Goal: Task Accomplishment & Management: Use online tool/utility

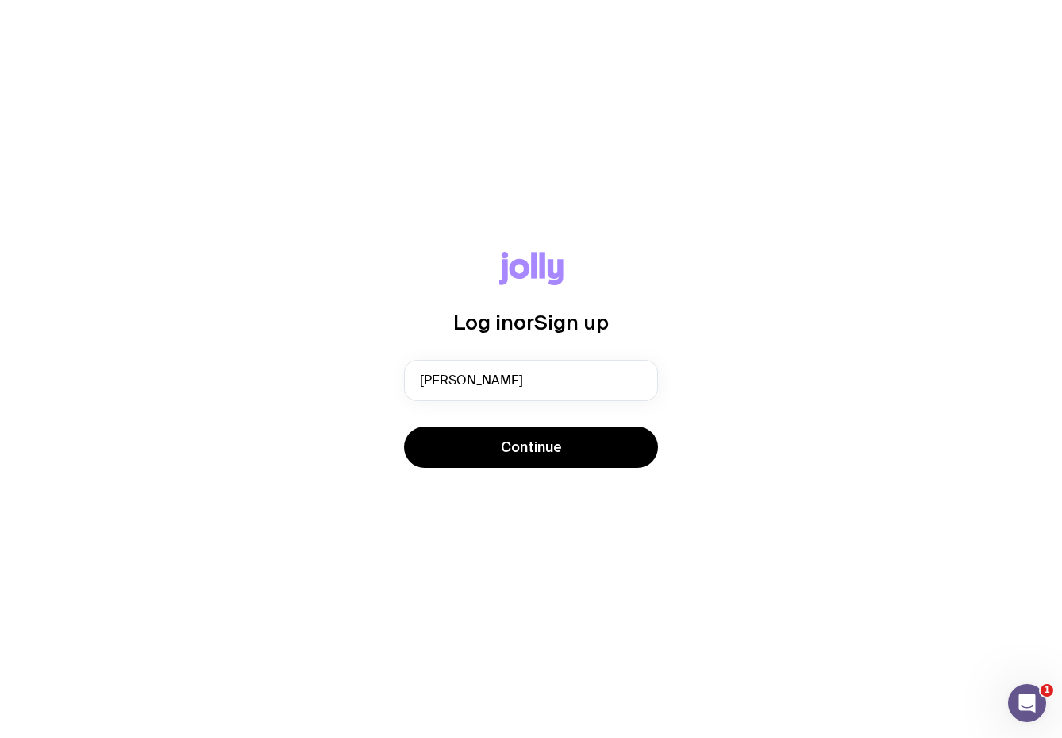
type input "[PERSON_NAME][EMAIL_ADDRESS][DOMAIN_NAME]"
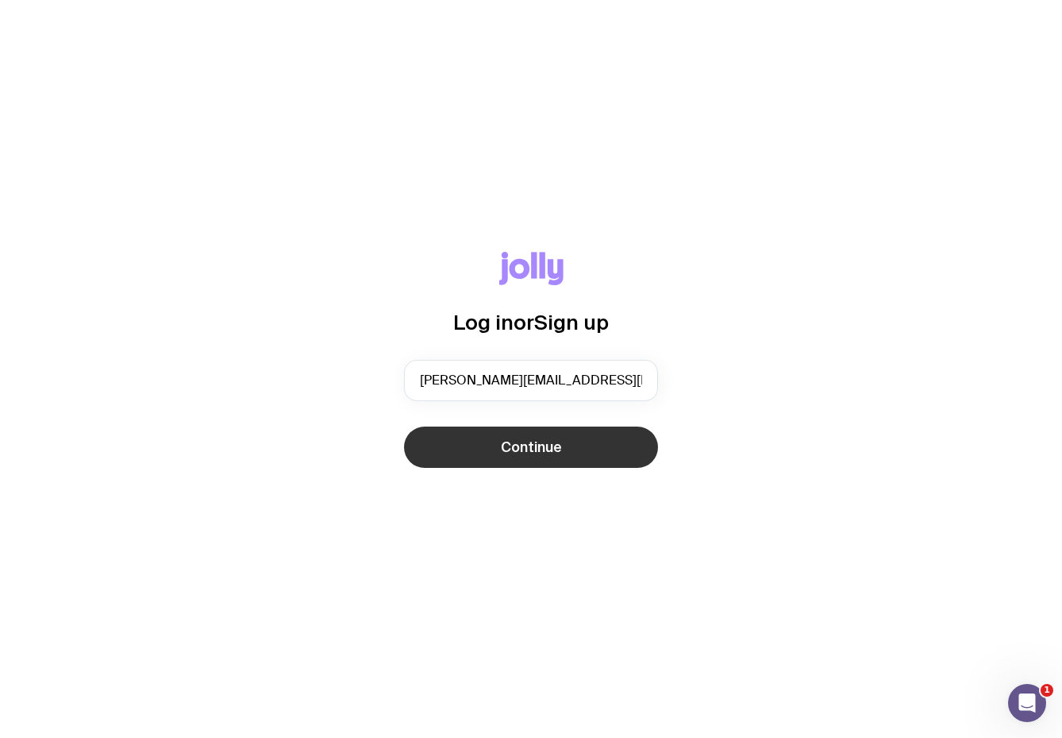
click at [487, 453] on button "Continue" at bounding box center [531, 446] width 254 height 41
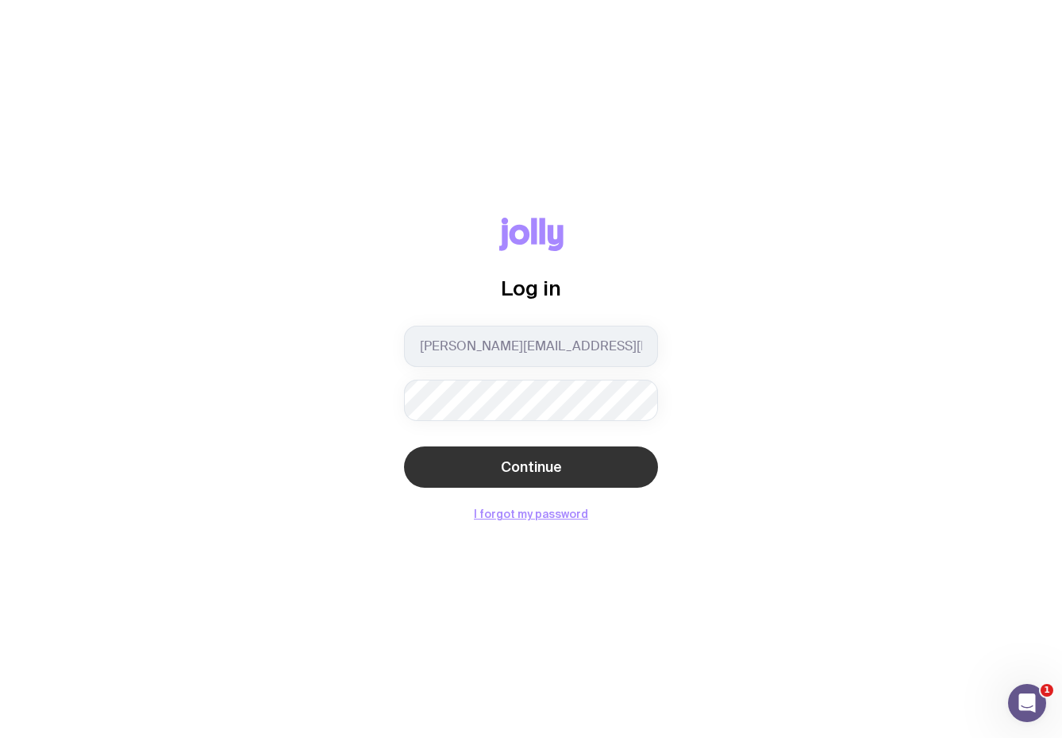
click at [558, 457] on button "Continue" at bounding box center [531, 466] width 254 height 41
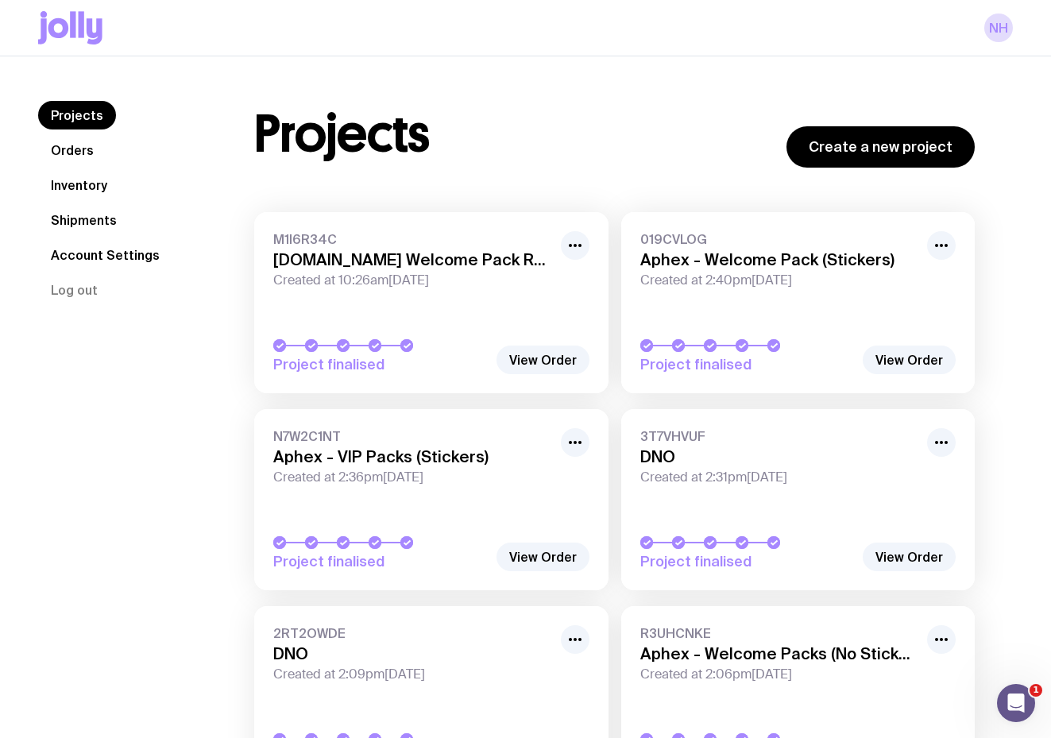
click at [71, 188] on link "Inventory" at bounding box center [79, 185] width 82 height 29
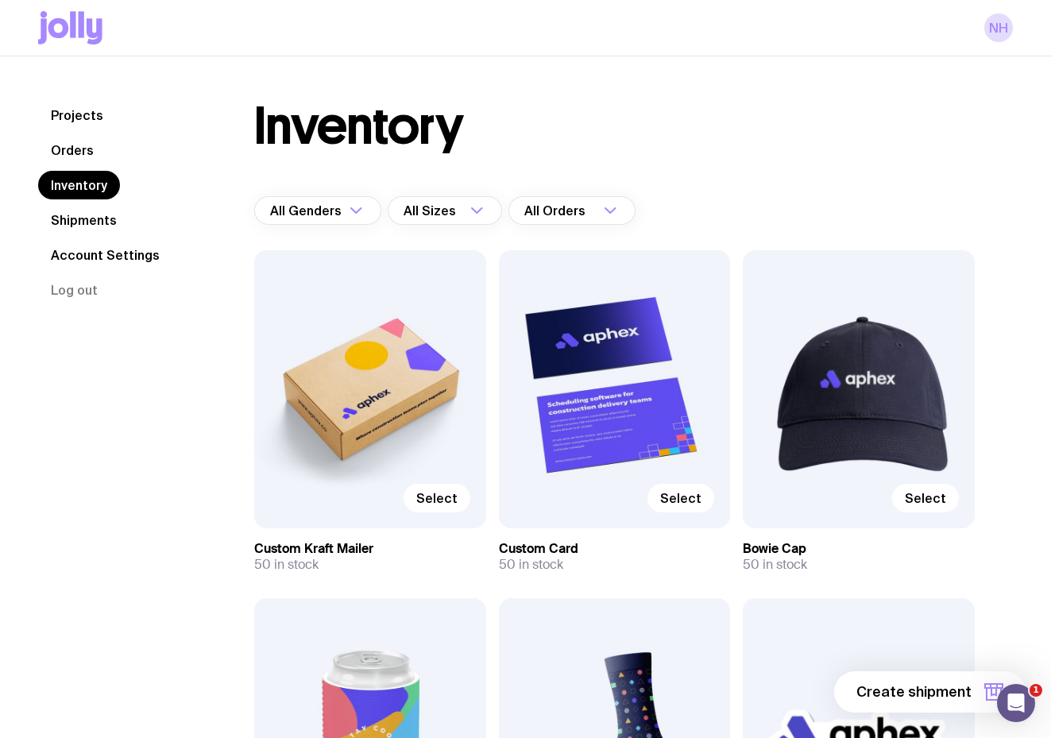
scroll to position [1, 0]
click at [76, 216] on link "Shipments" at bounding box center [83, 220] width 91 height 29
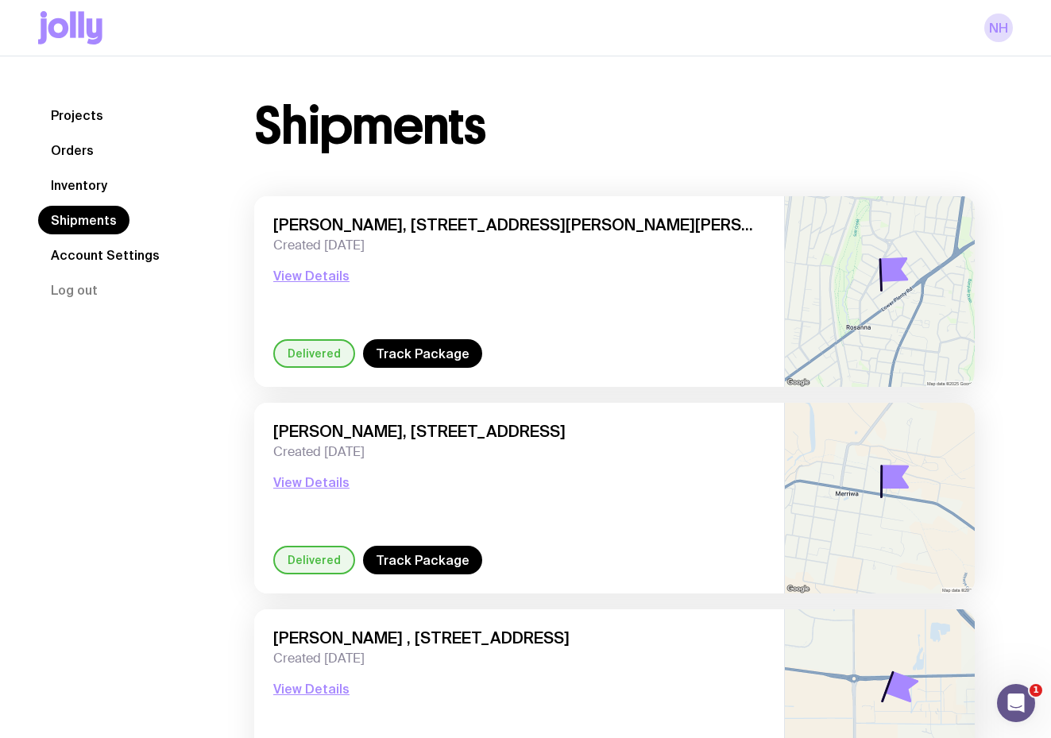
click at [73, 148] on link "Orders" at bounding box center [72, 150] width 68 height 29
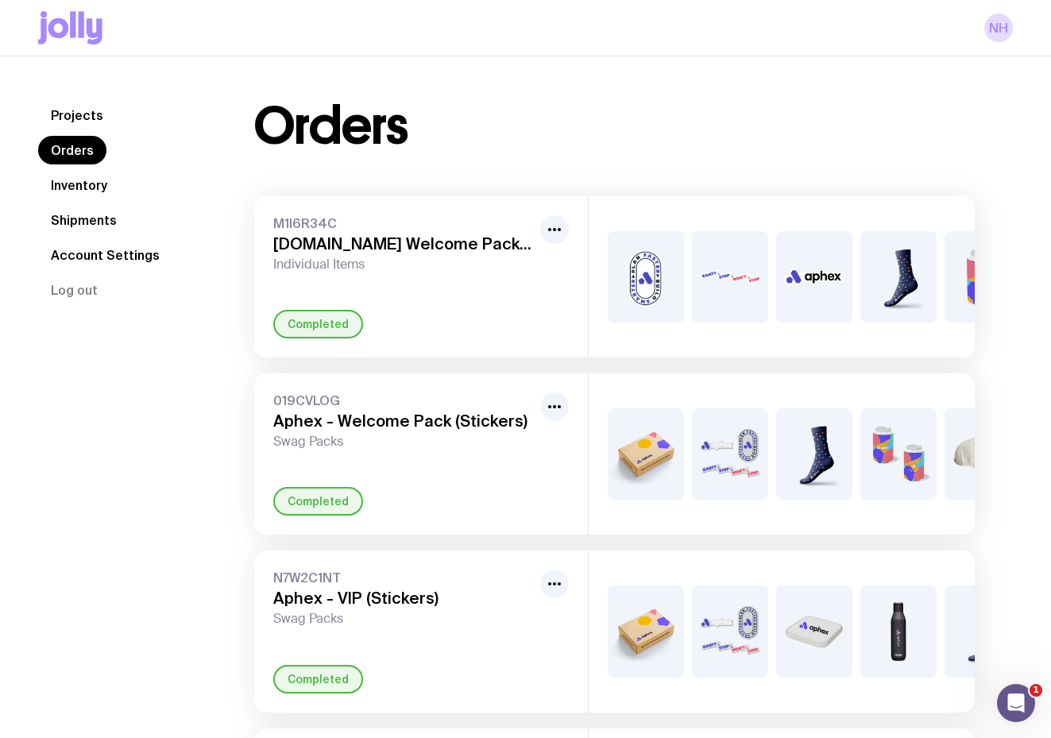
click at [66, 229] on link "Shipments" at bounding box center [83, 220] width 91 height 29
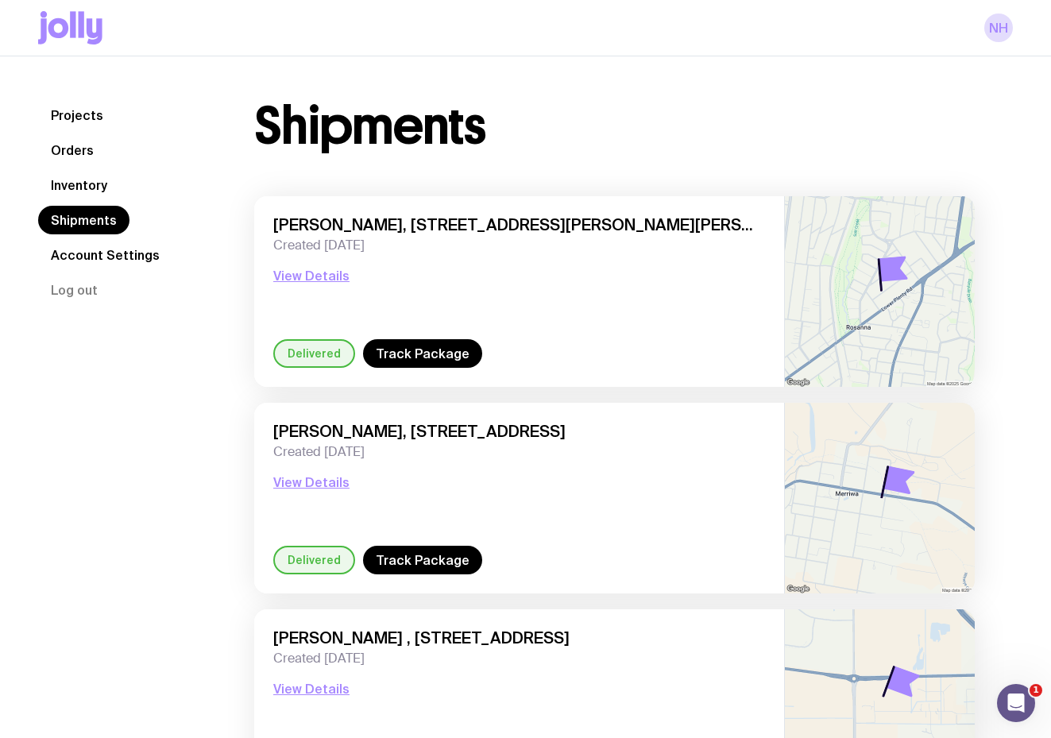
click at [88, 124] on link "Projects" at bounding box center [77, 115] width 78 height 29
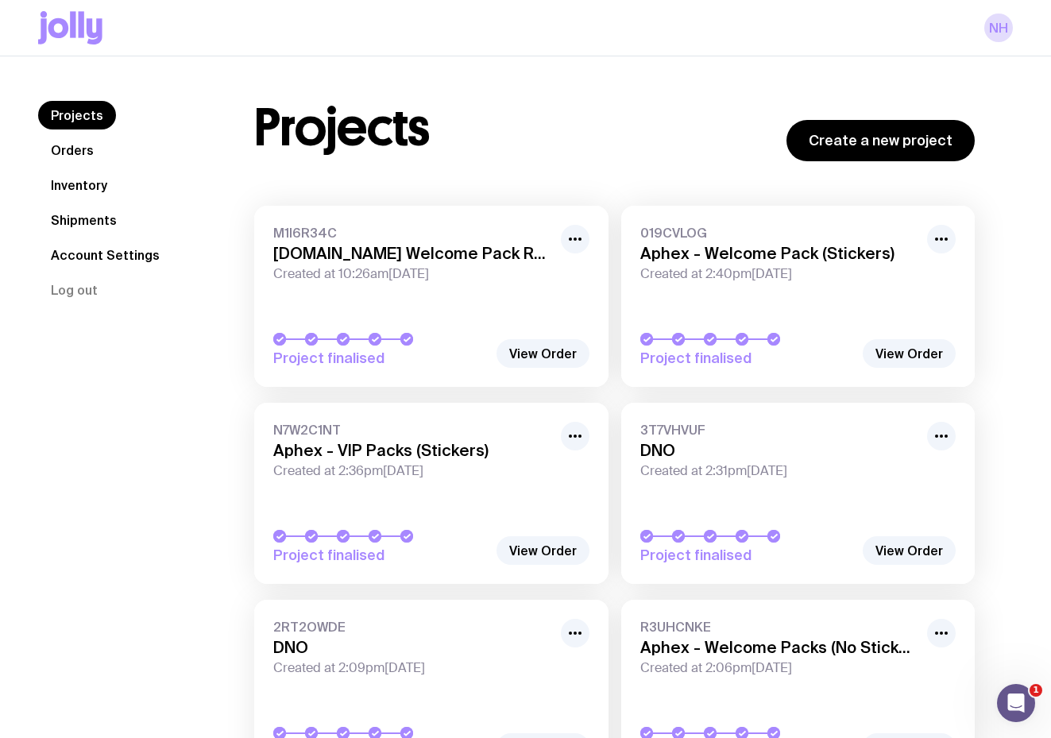
scroll to position [8, 0]
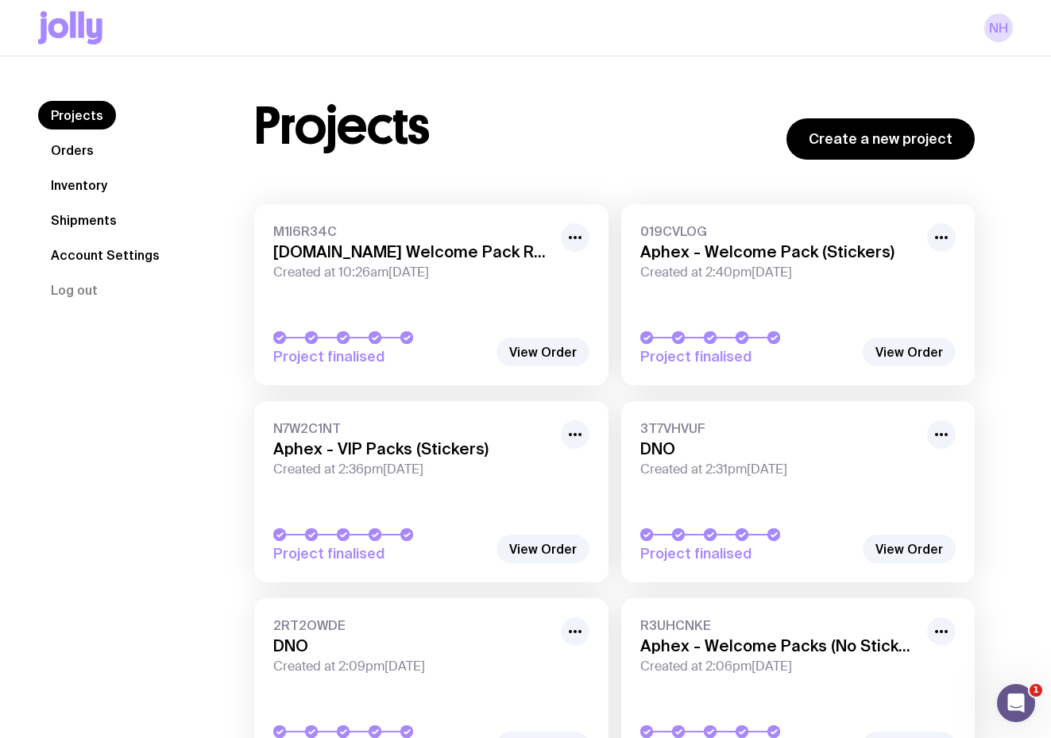
click at [56, 148] on link "Orders" at bounding box center [72, 150] width 68 height 29
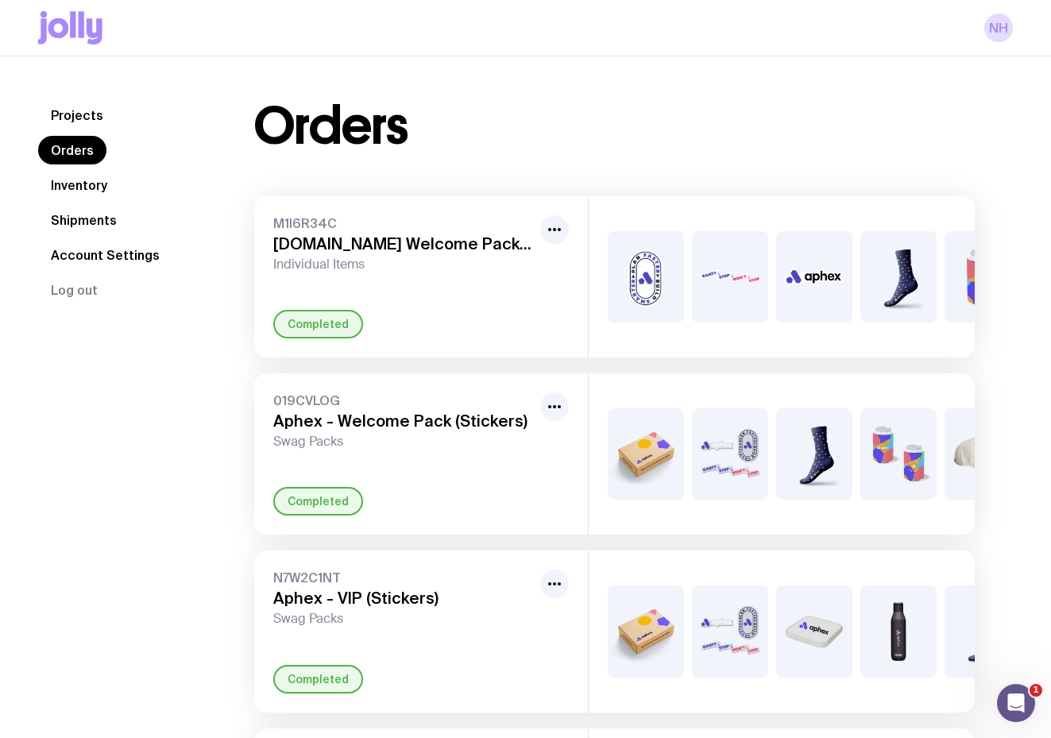
click at [72, 182] on link "Inventory" at bounding box center [79, 185] width 82 height 29
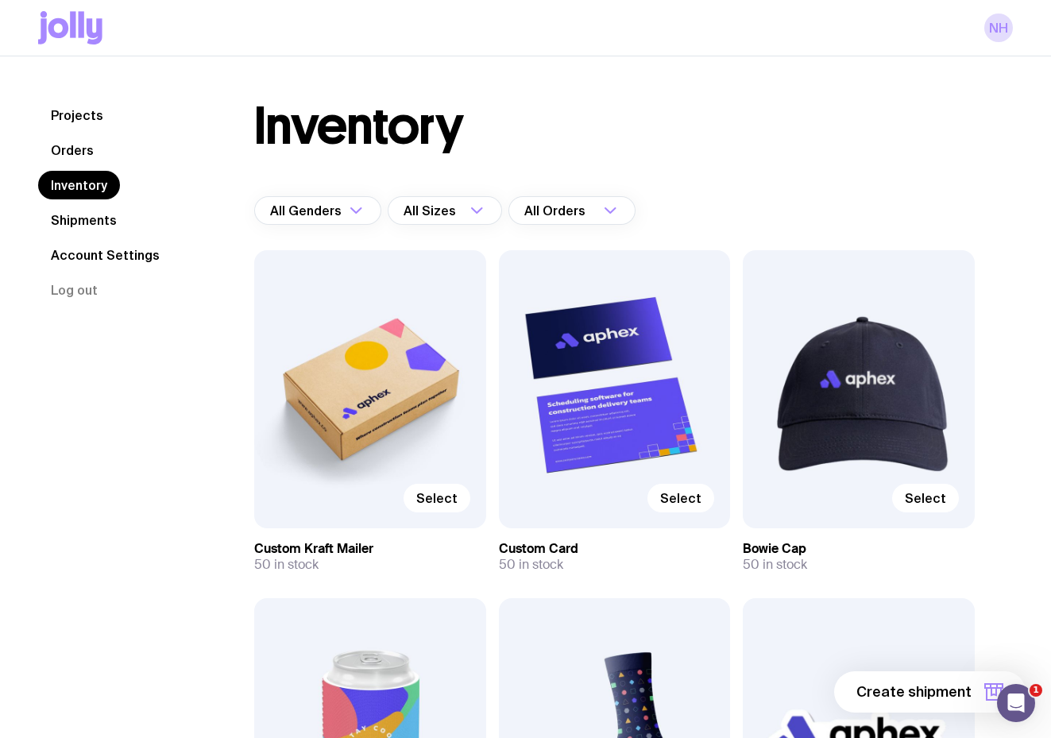
click at [84, 215] on link "Shipments" at bounding box center [83, 220] width 91 height 29
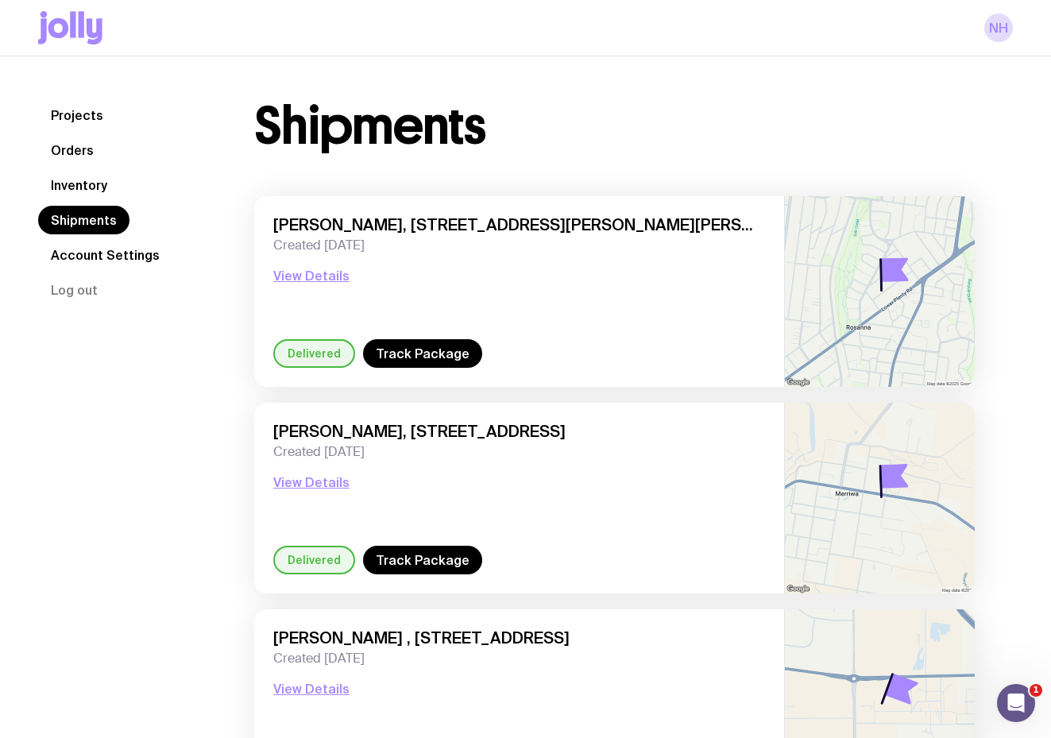
click at [88, 246] on link "Account Settings" at bounding box center [105, 255] width 134 height 29
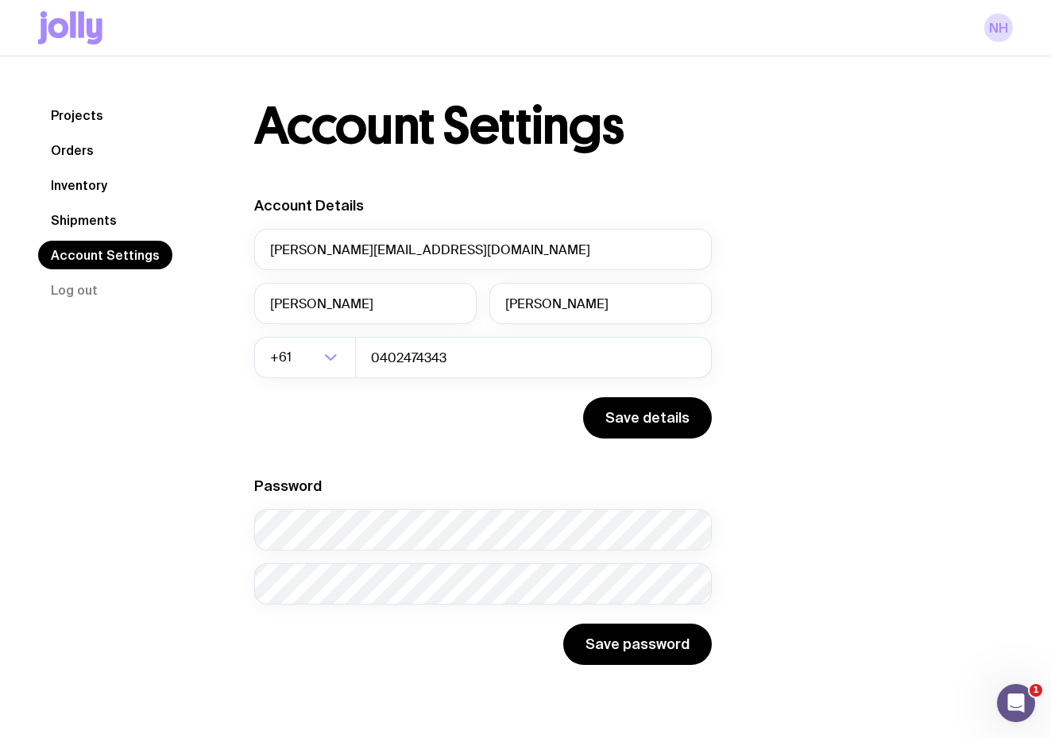
click at [61, 159] on link "Orders" at bounding box center [72, 150] width 68 height 29
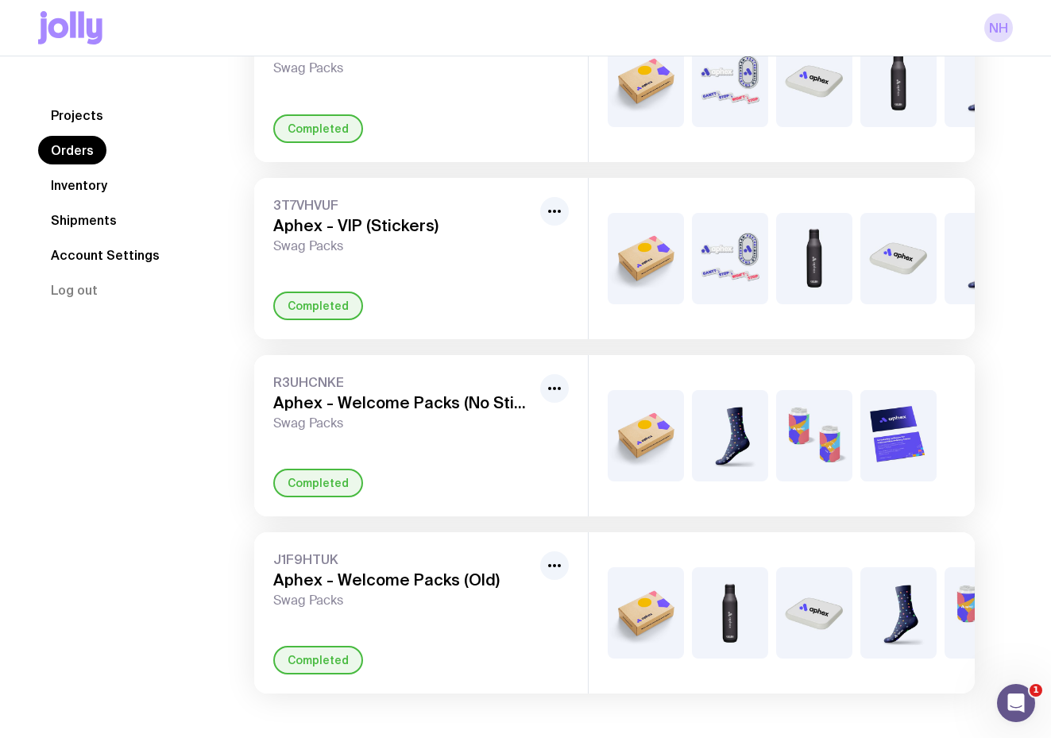
click at [61, 191] on link "Inventory" at bounding box center [79, 185] width 82 height 29
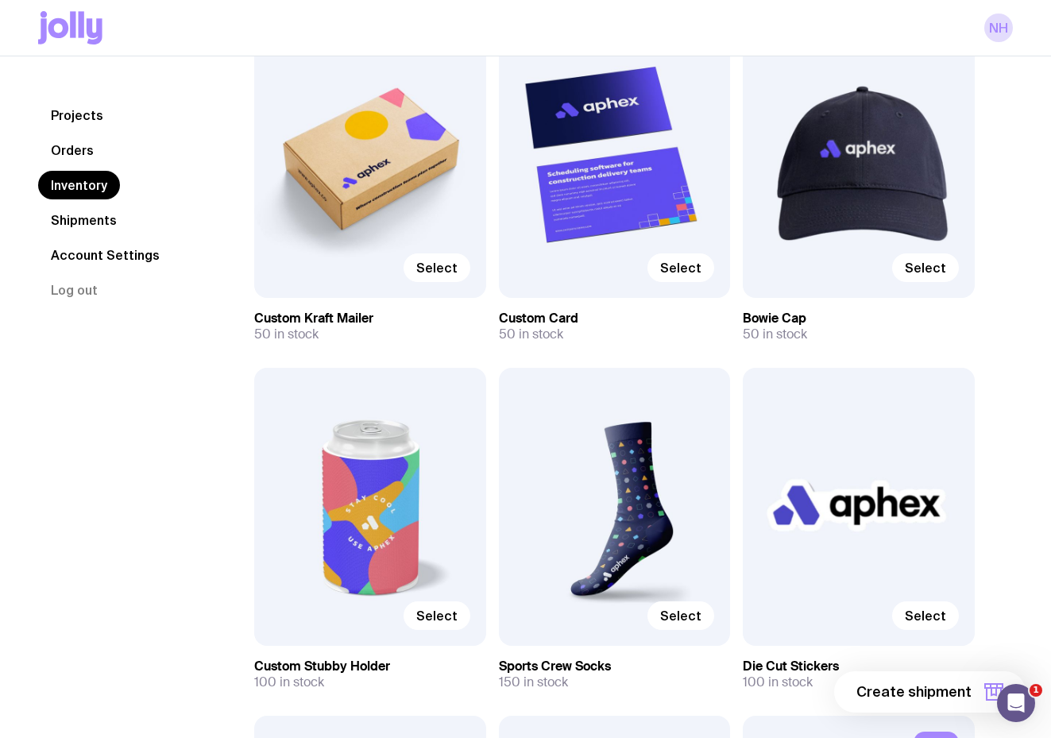
scroll to position [203, 0]
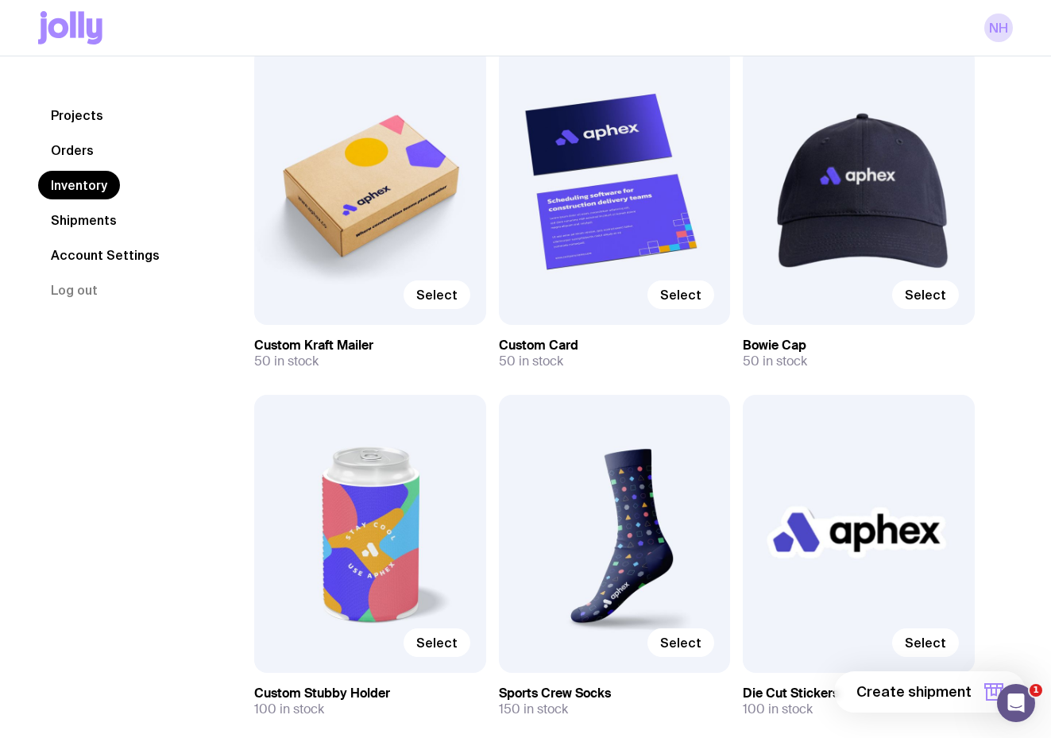
click at [916, 697] on span "Create shipment" at bounding box center [913, 691] width 115 height 19
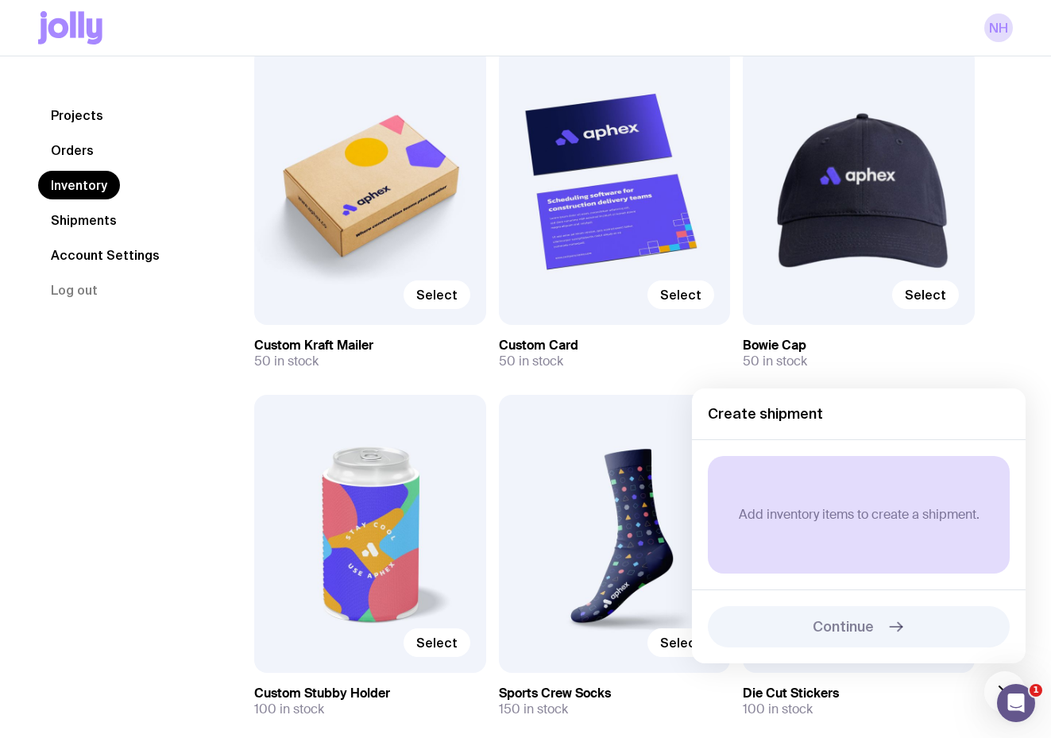
click at [819, 497] on div "Add inventory items to create a shipment." at bounding box center [859, 515] width 302 height 118
click at [404, 246] on div "Select" at bounding box center [370, 186] width 232 height 278
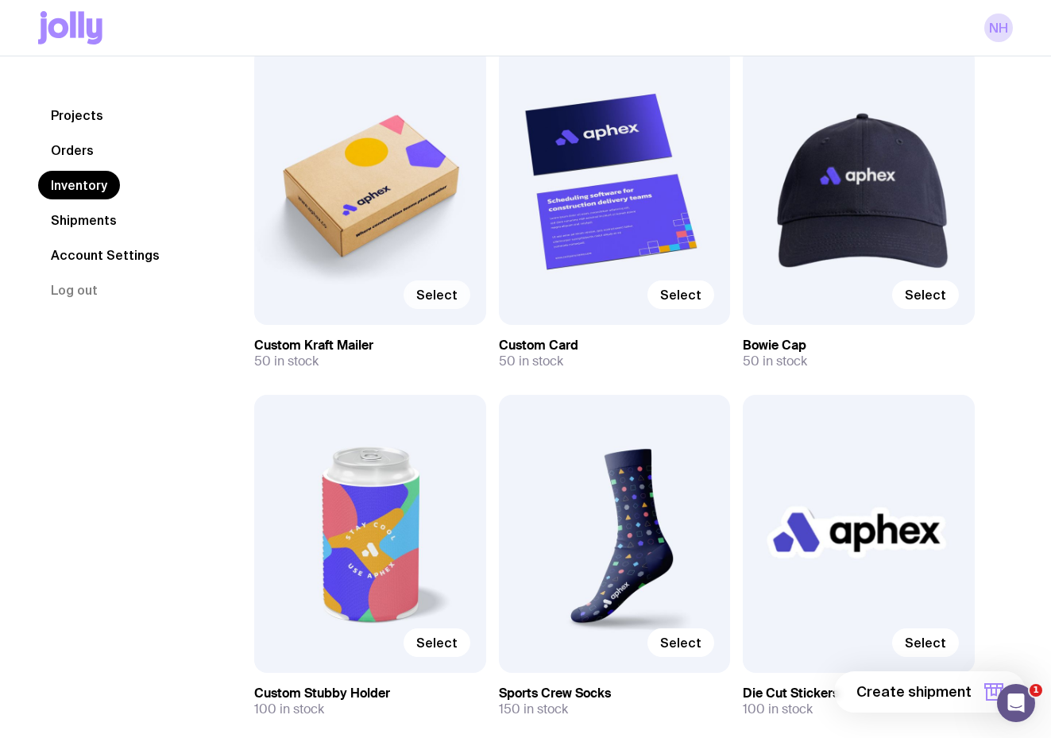
click at [445, 294] on span "Select" at bounding box center [436, 295] width 41 height 16
click at [0, 0] on input "Select" at bounding box center [0, 0] width 0 height 0
click at [690, 302] on span "Select" at bounding box center [680, 295] width 41 height 16
click at [0, 0] on input "Select" at bounding box center [0, 0] width 0 height 0
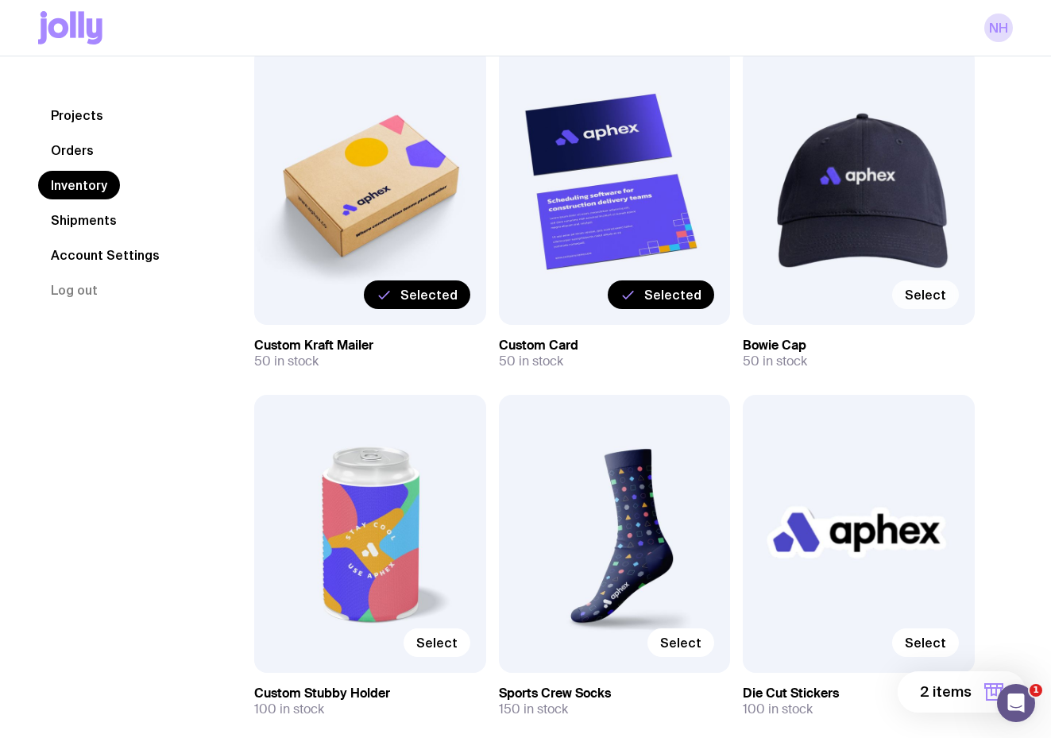
click at [927, 295] on span "Select" at bounding box center [924, 295] width 41 height 16
click at [0, 0] on input "Select" at bounding box center [0, 0] width 0 height 0
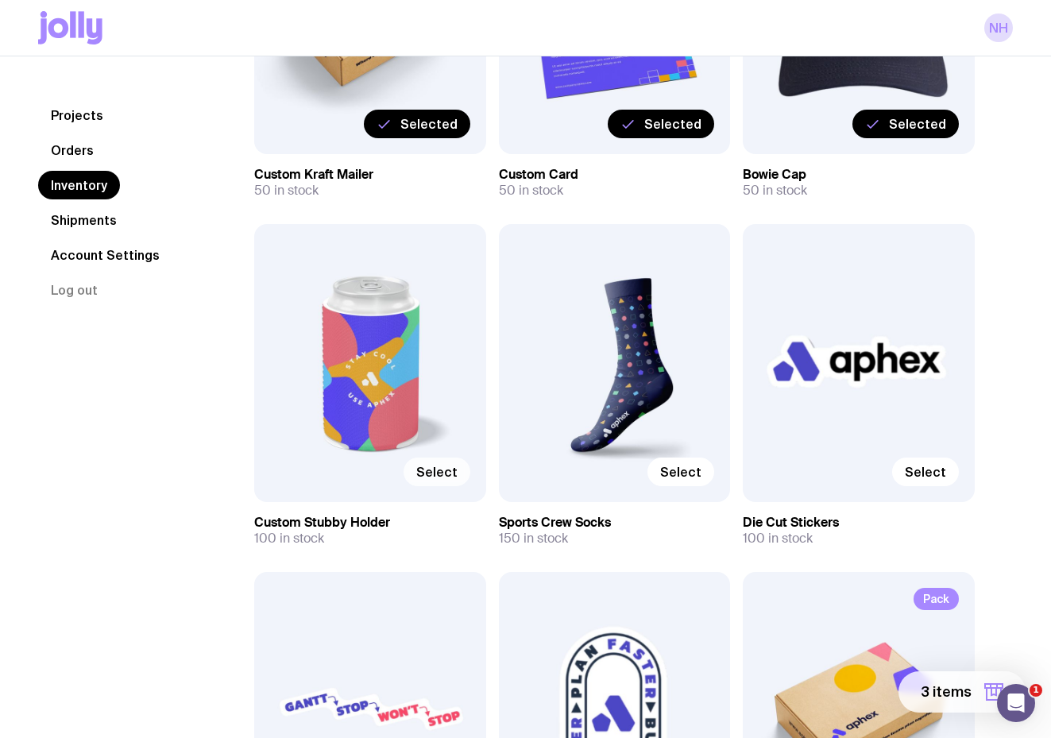
click at [441, 480] on label "Select" at bounding box center [436, 471] width 67 height 29
click at [0, 0] on input "Select" at bounding box center [0, 0] width 0 height 0
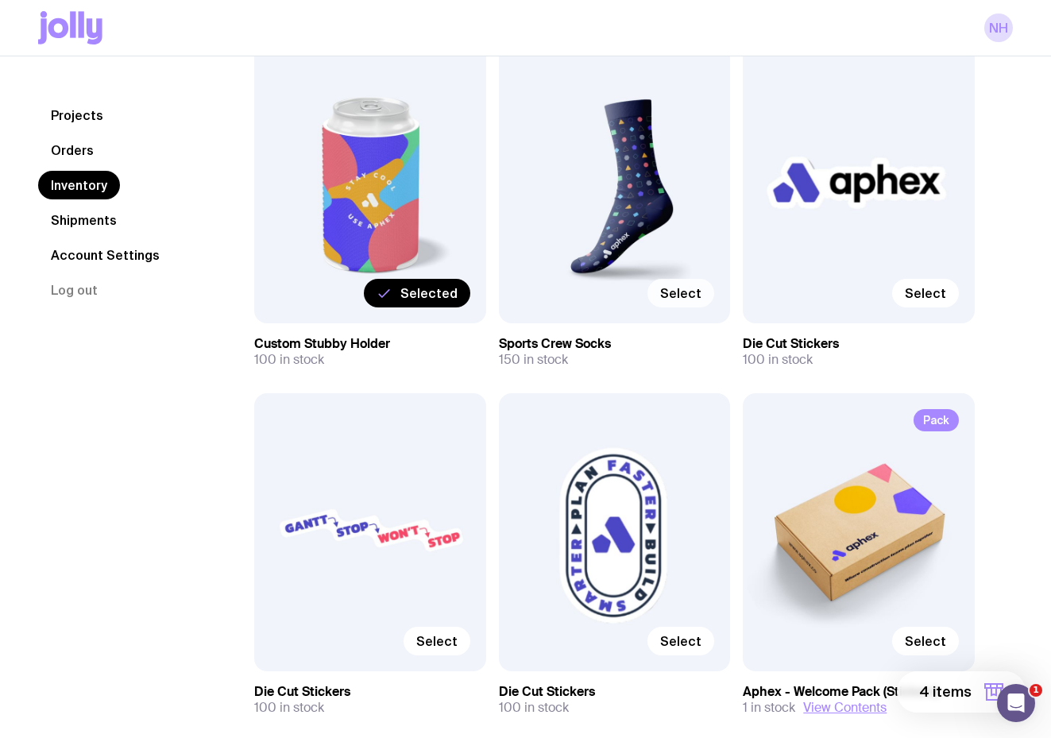
scroll to position [542, 0]
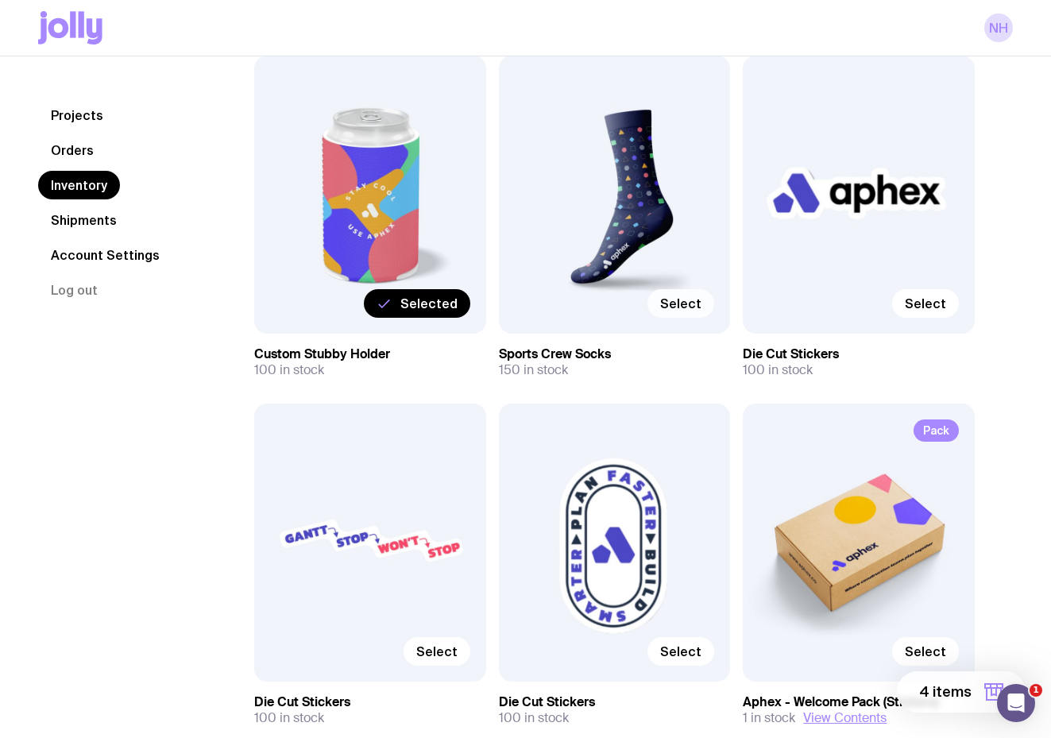
click at [681, 301] on span "Select" at bounding box center [680, 303] width 41 height 16
click at [0, 0] on input "Select" at bounding box center [0, 0] width 0 height 0
click at [898, 297] on label "Select" at bounding box center [925, 303] width 67 height 29
click at [0, 0] on input "Select" at bounding box center [0, 0] width 0 height 0
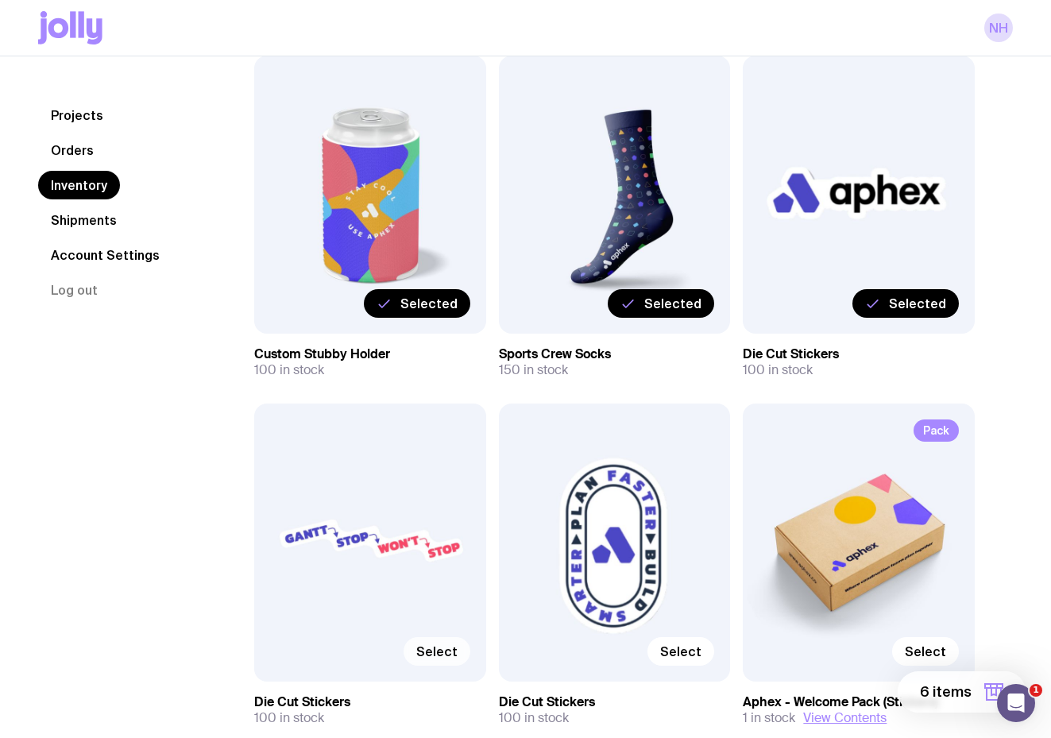
click at [440, 654] on span "Select" at bounding box center [436, 651] width 41 height 16
click at [0, 0] on input "Select" at bounding box center [0, 0] width 0 height 0
click at [704, 637] on div "Select" at bounding box center [615, 651] width 200 height 29
click at [698, 653] on span "Select" at bounding box center [680, 651] width 41 height 16
click at [0, 0] on input "Select" at bounding box center [0, 0] width 0 height 0
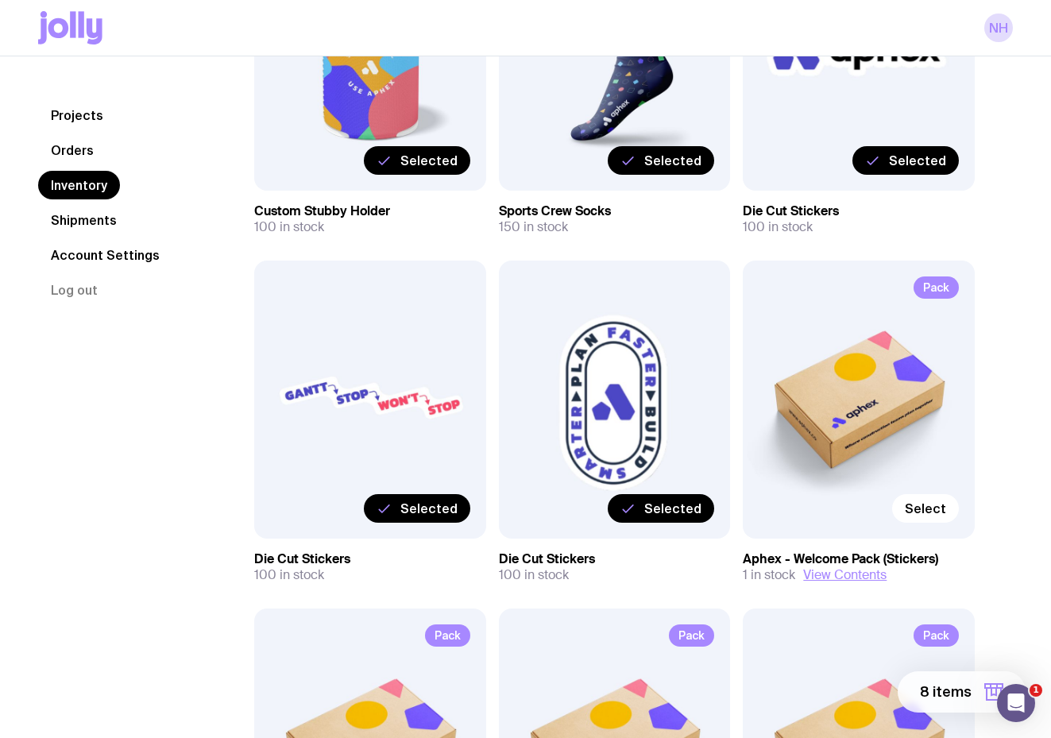
scroll to position [696, 0]
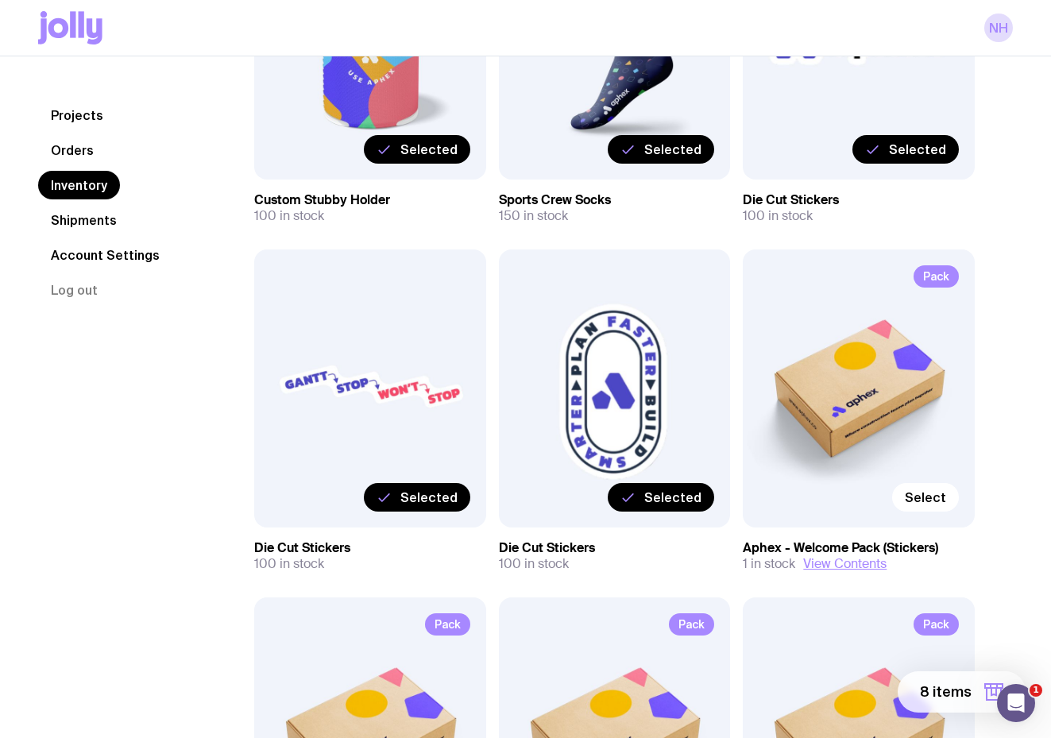
click at [937, 693] on span "8 items" at bounding box center [946, 691] width 52 height 19
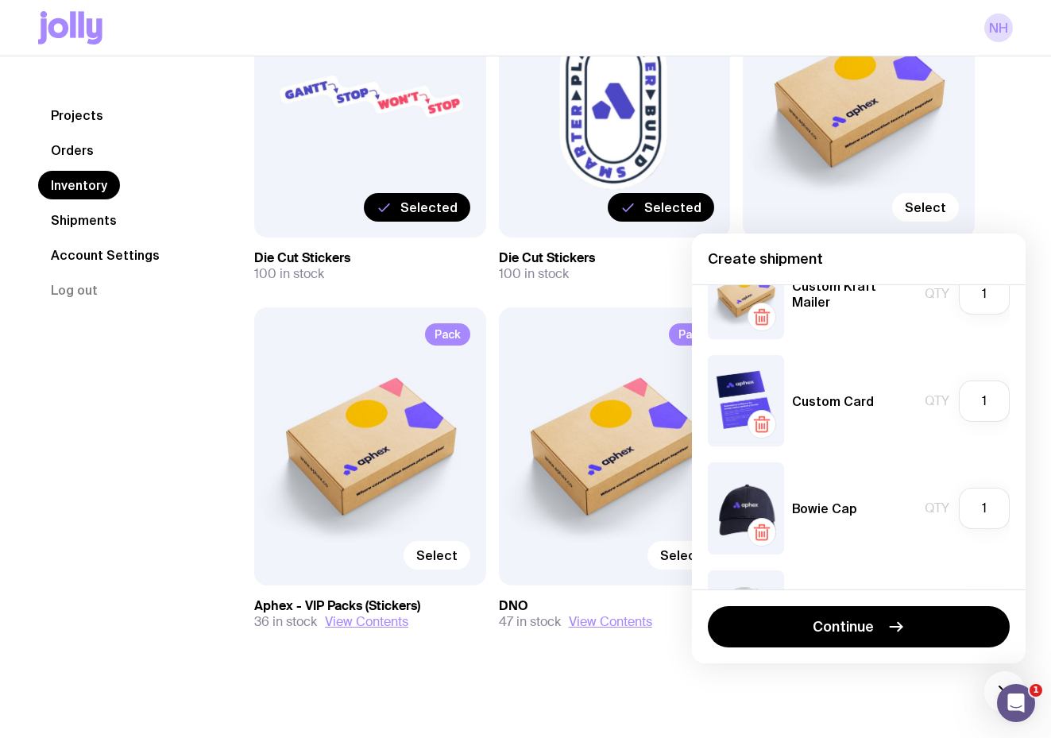
scroll to position [0, 0]
